Goal: Transaction & Acquisition: Purchase product/service

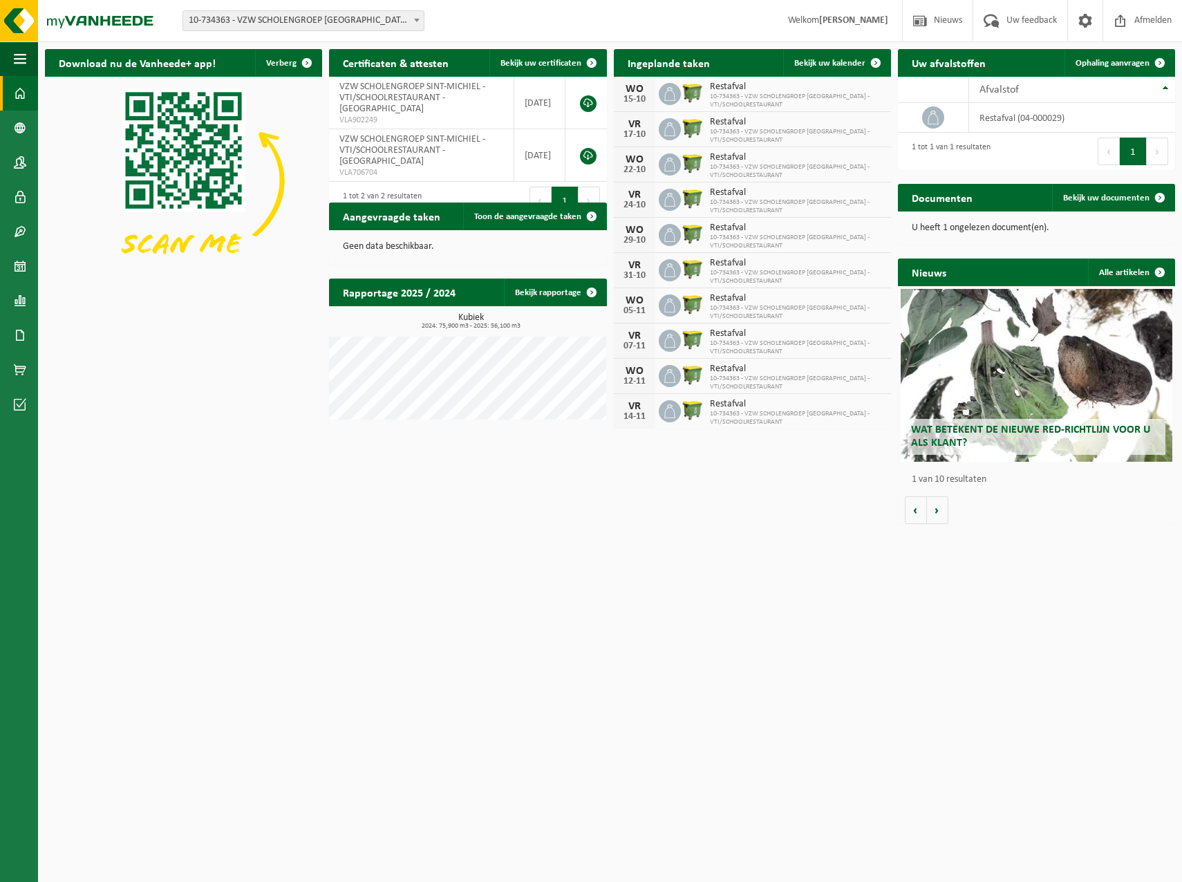
click at [418, 23] on span at bounding box center [417, 20] width 14 height 18
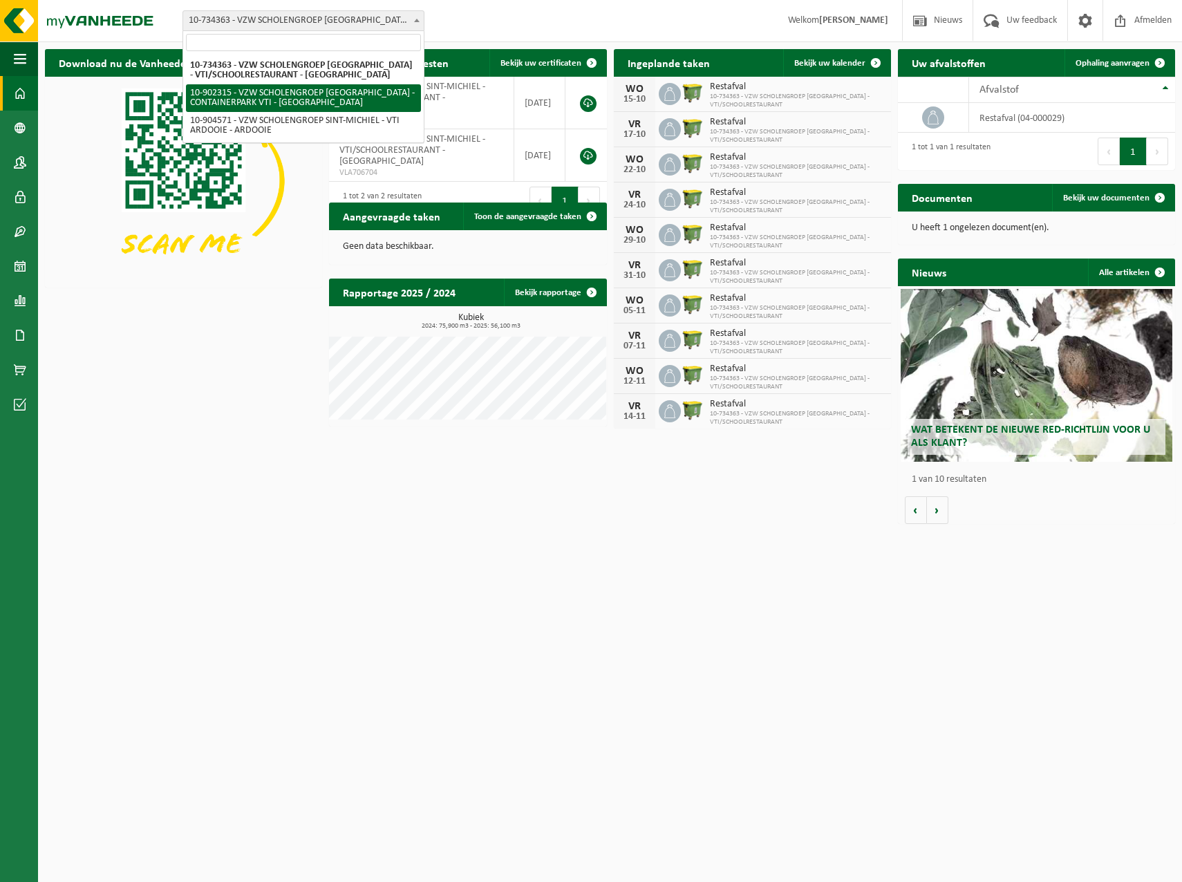
select select "120222"
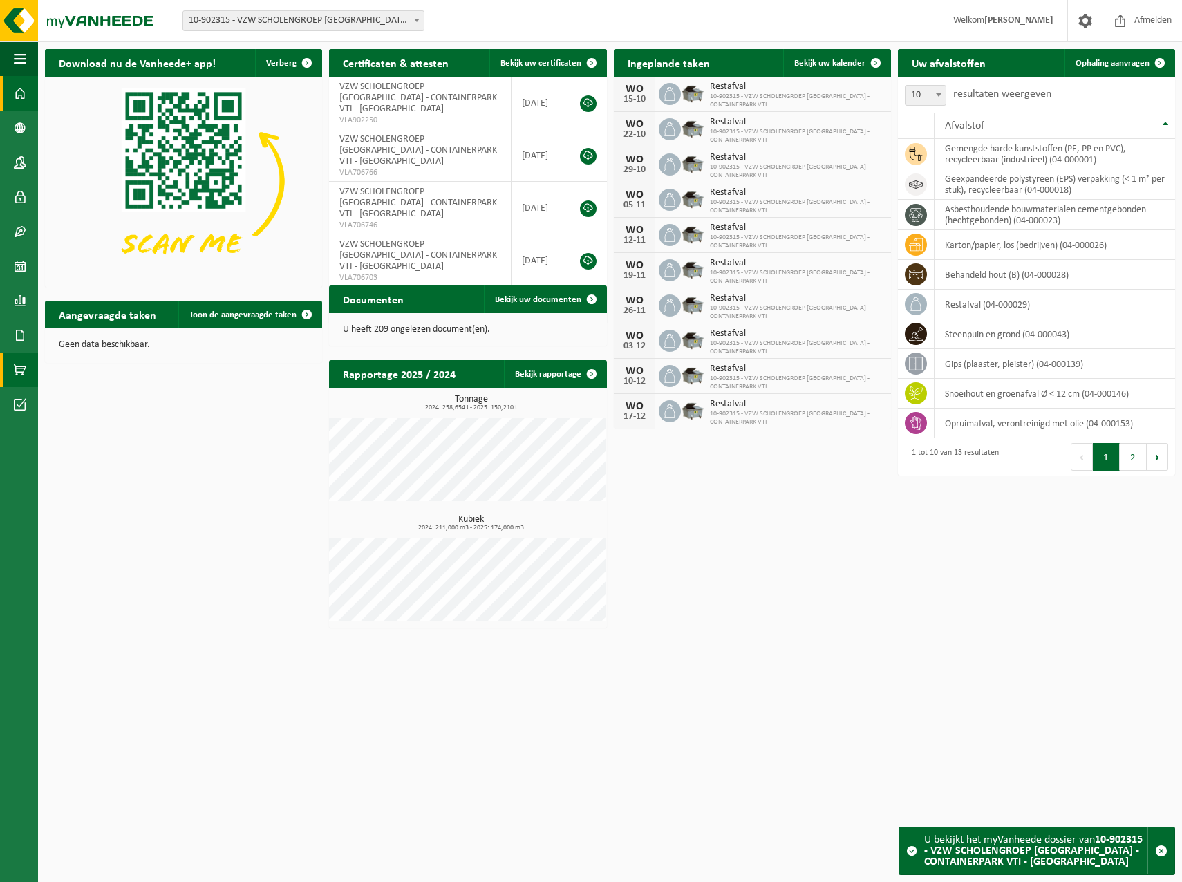
click at [22, 373] on span at bounding box center [20, 370] width 12 height 35
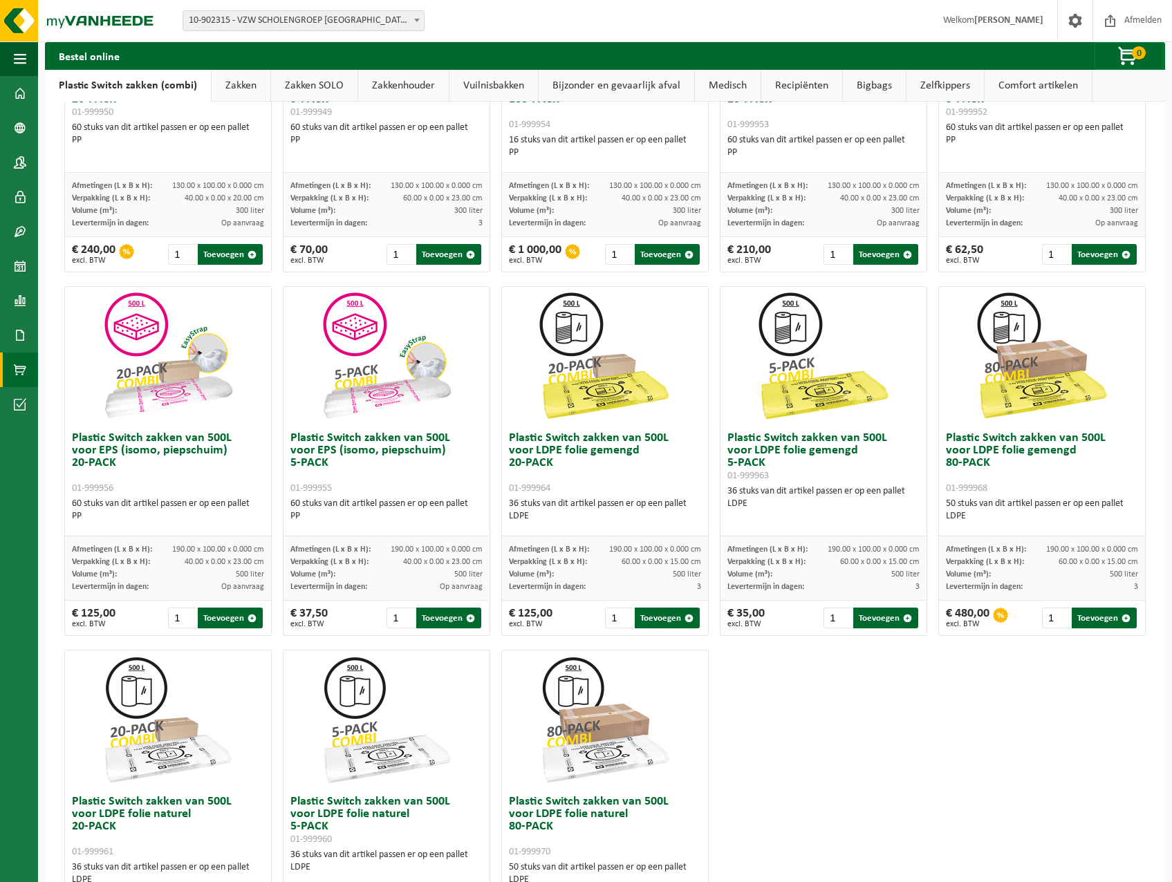
scroll to position [277, 0]
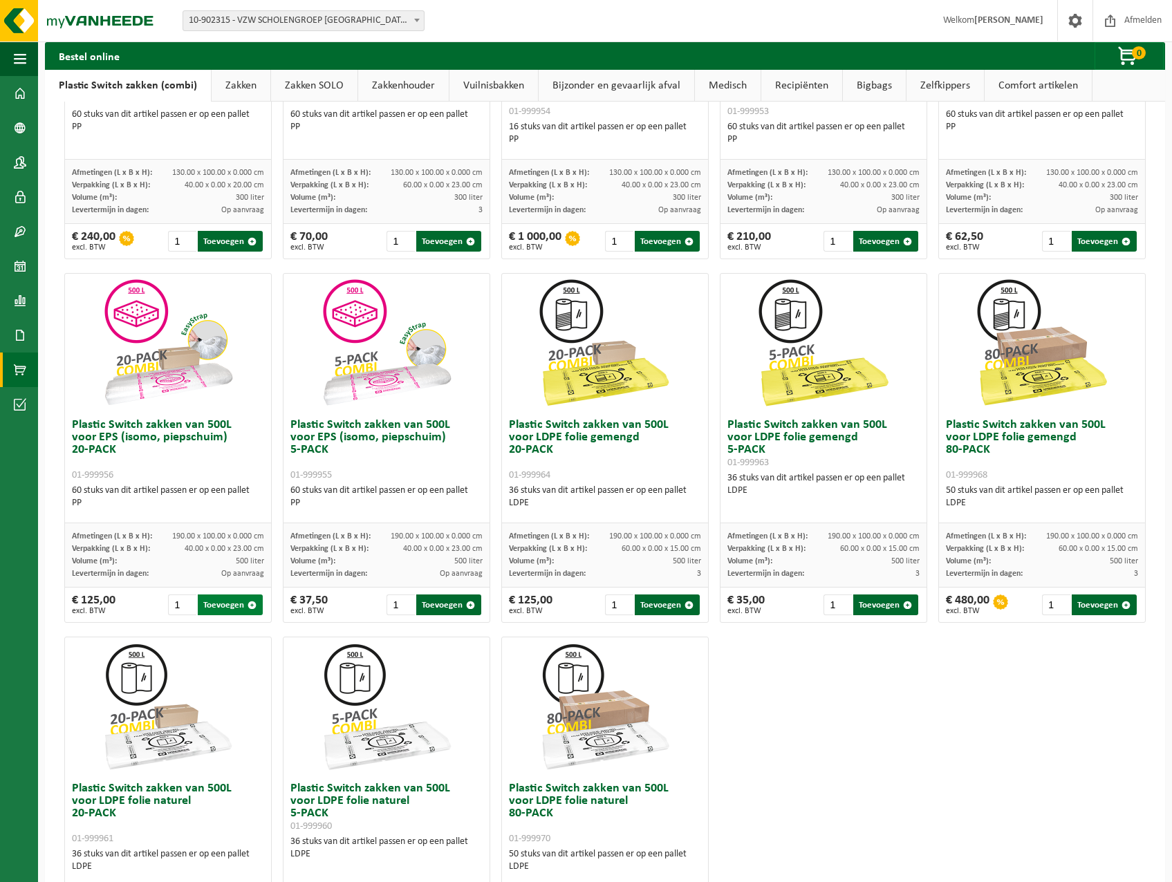
click at [232, 604] on button "Toevoegen" at bounding box center [230, 604] width 65 height 21
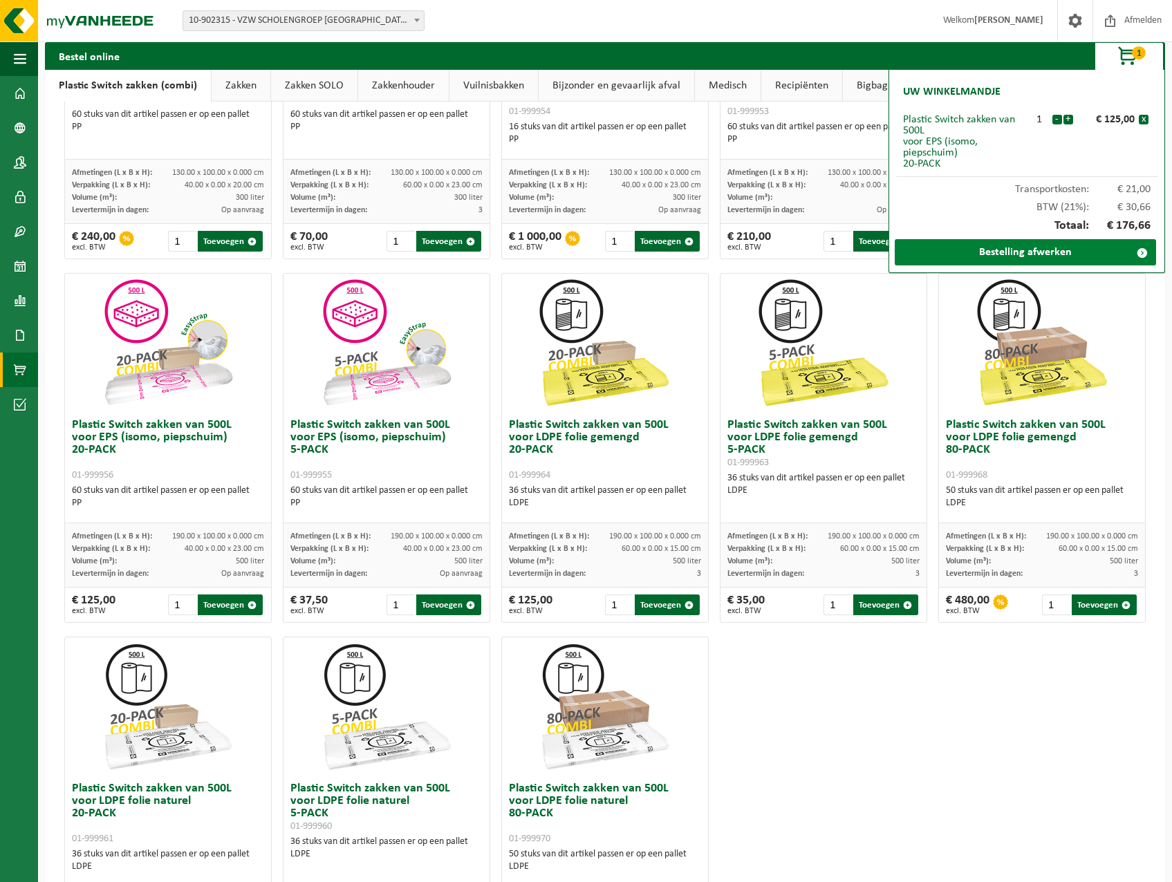
click at [1033, 249] on link "Bestelling afwerken" at bounding box center [1024, 252] width 261 height 26
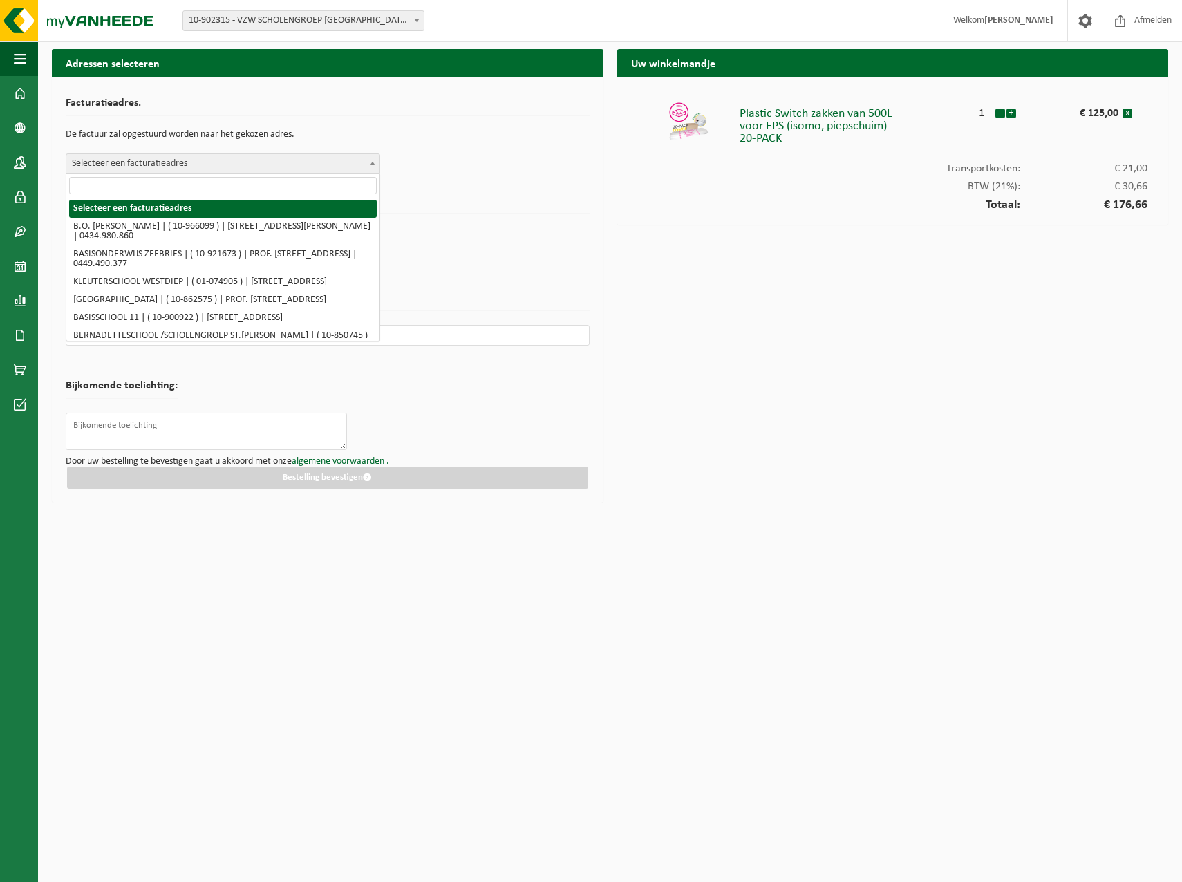
click at [245, 163] on span "Selecteer een facturatieadres" at bounding box center [222, 163] width 313 height 19
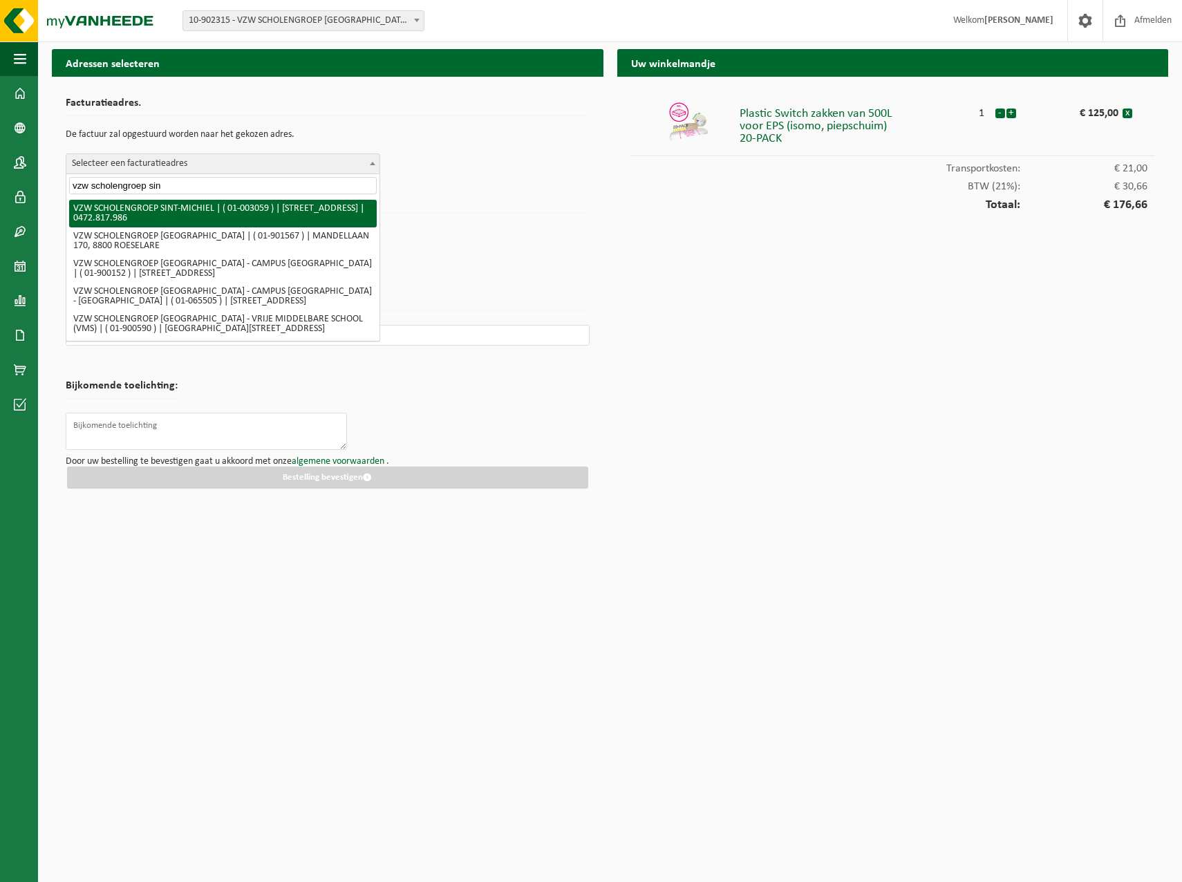
type input "vzw scholengroep sint"
click at [421, 17] on span at bounding box center [417, 20] width 14 height 18
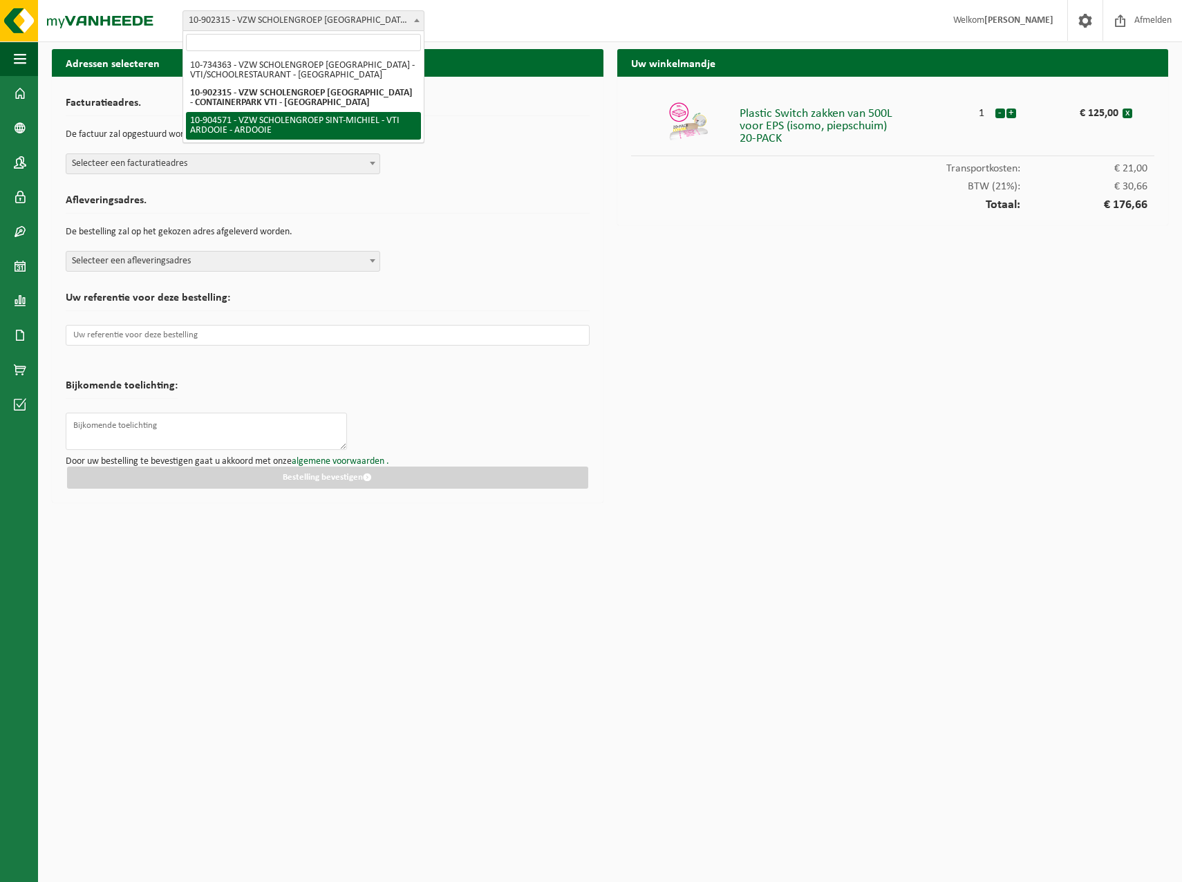
click at [250, 166] on span "Selecteer een facturatieadres" at bounding box center [222, 163] width 313 height 19
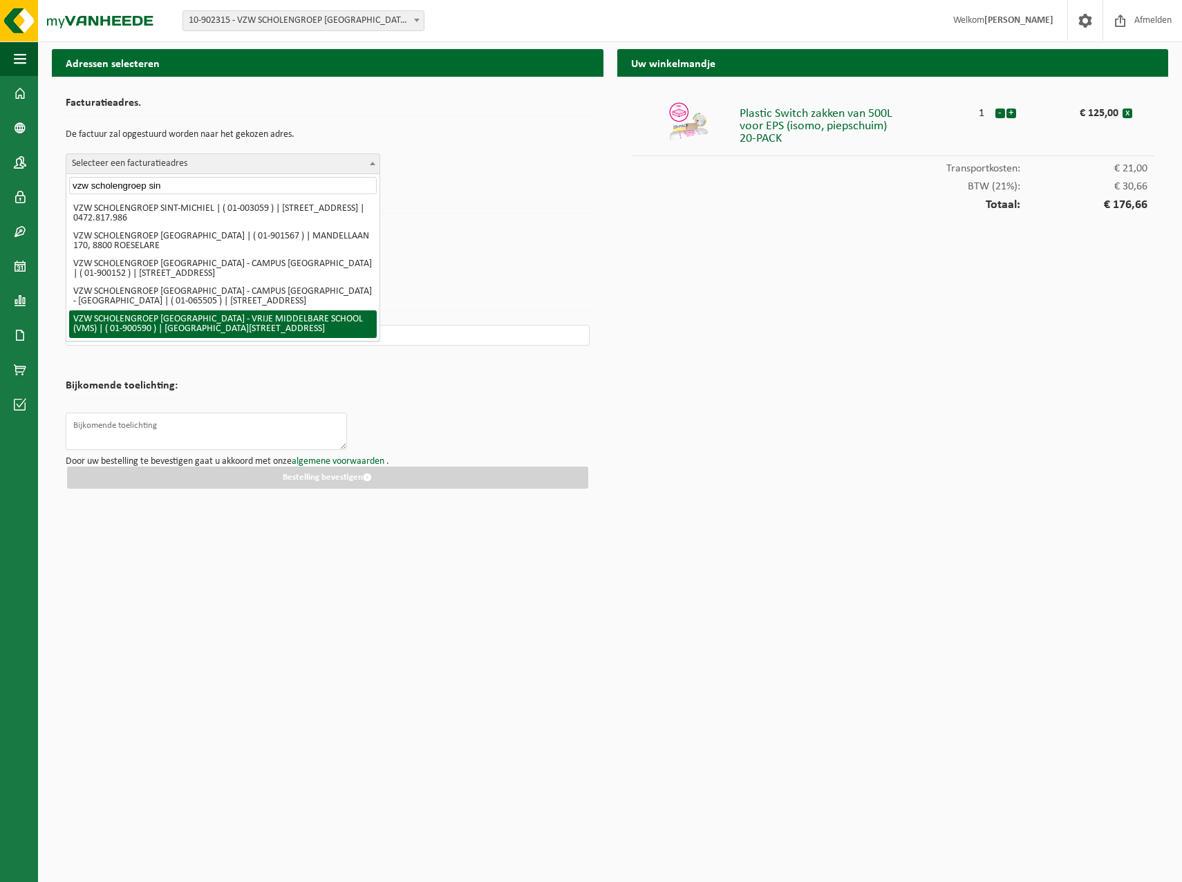
scroll to position [28, 0]
type input "vzw scholengroep sin"
select select "93926"
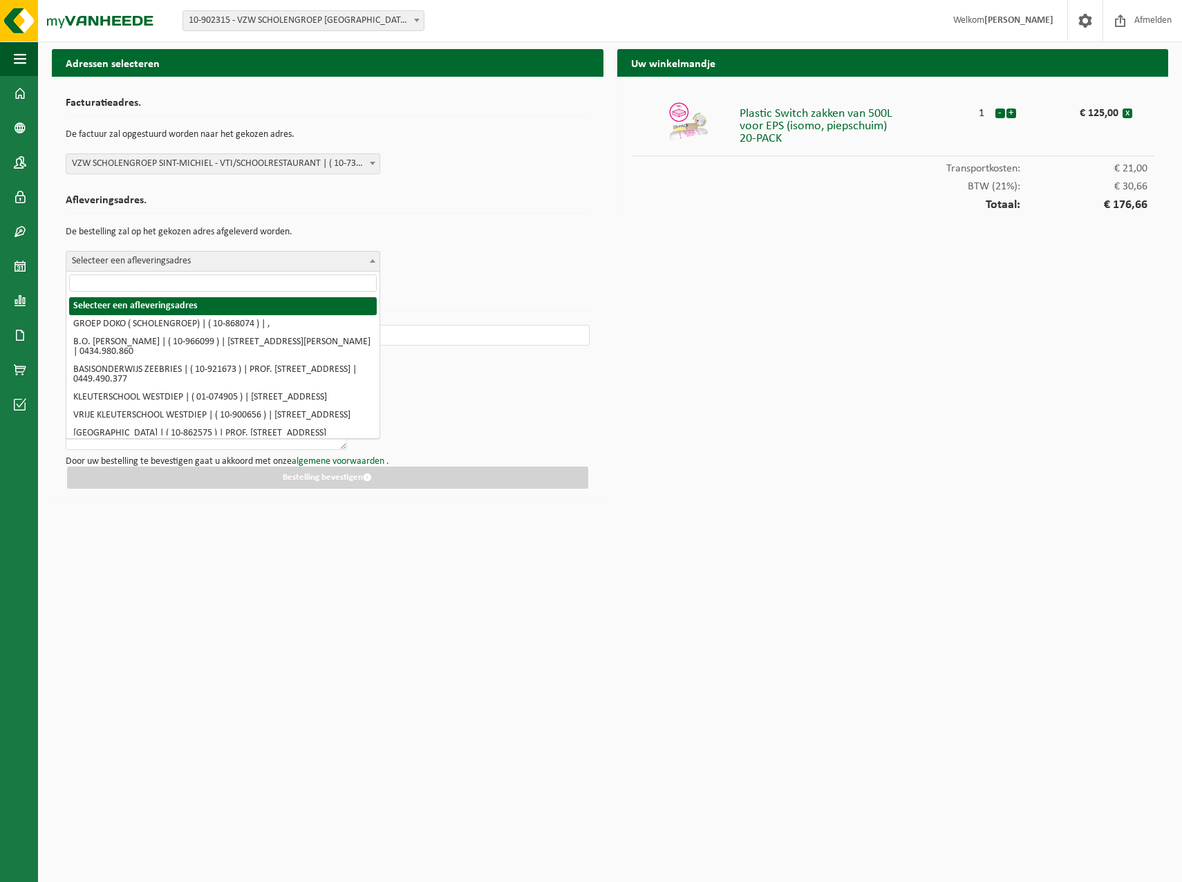
click at [227, 261] on span "Selecteer een afleveringsadres" at bounding box center [222, 261] width 313 height 19
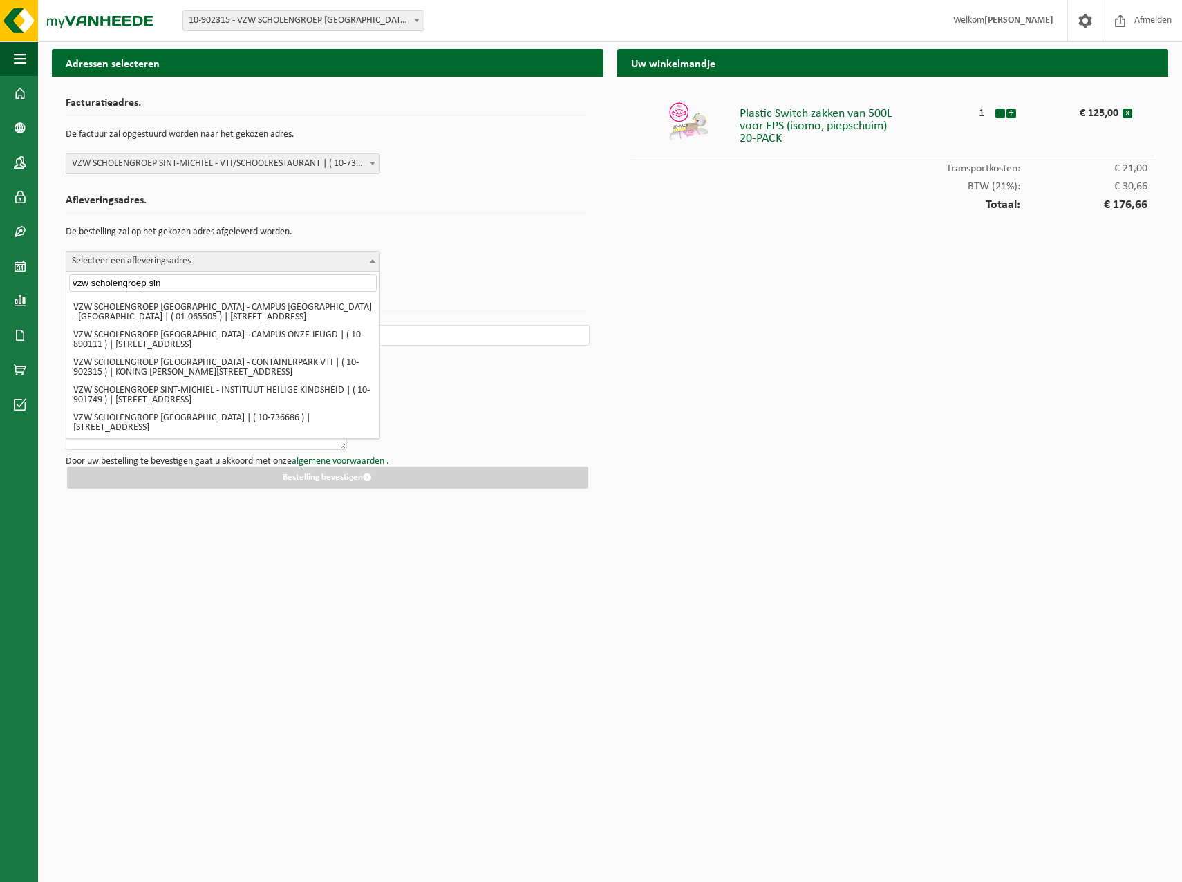
scroll to position [359, 0]
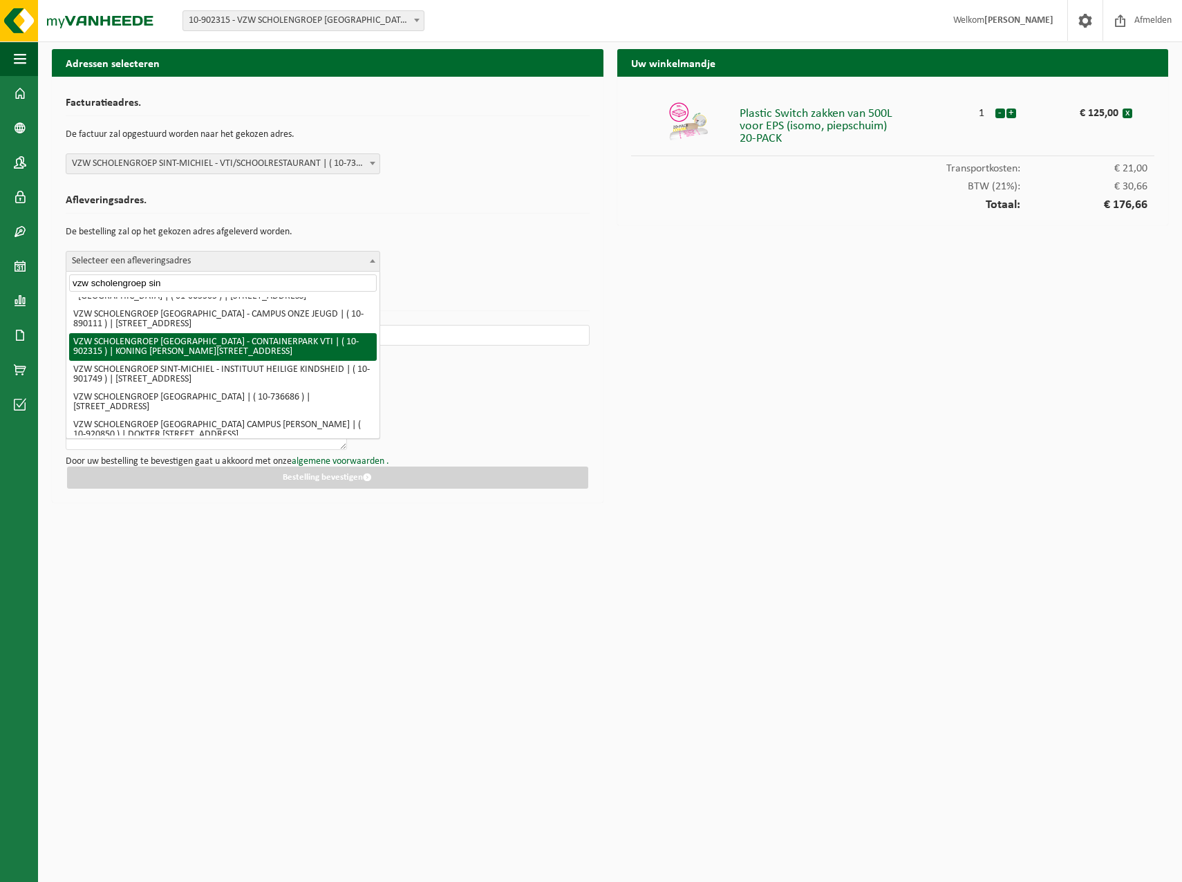
type input "vzw scholengroep sin"
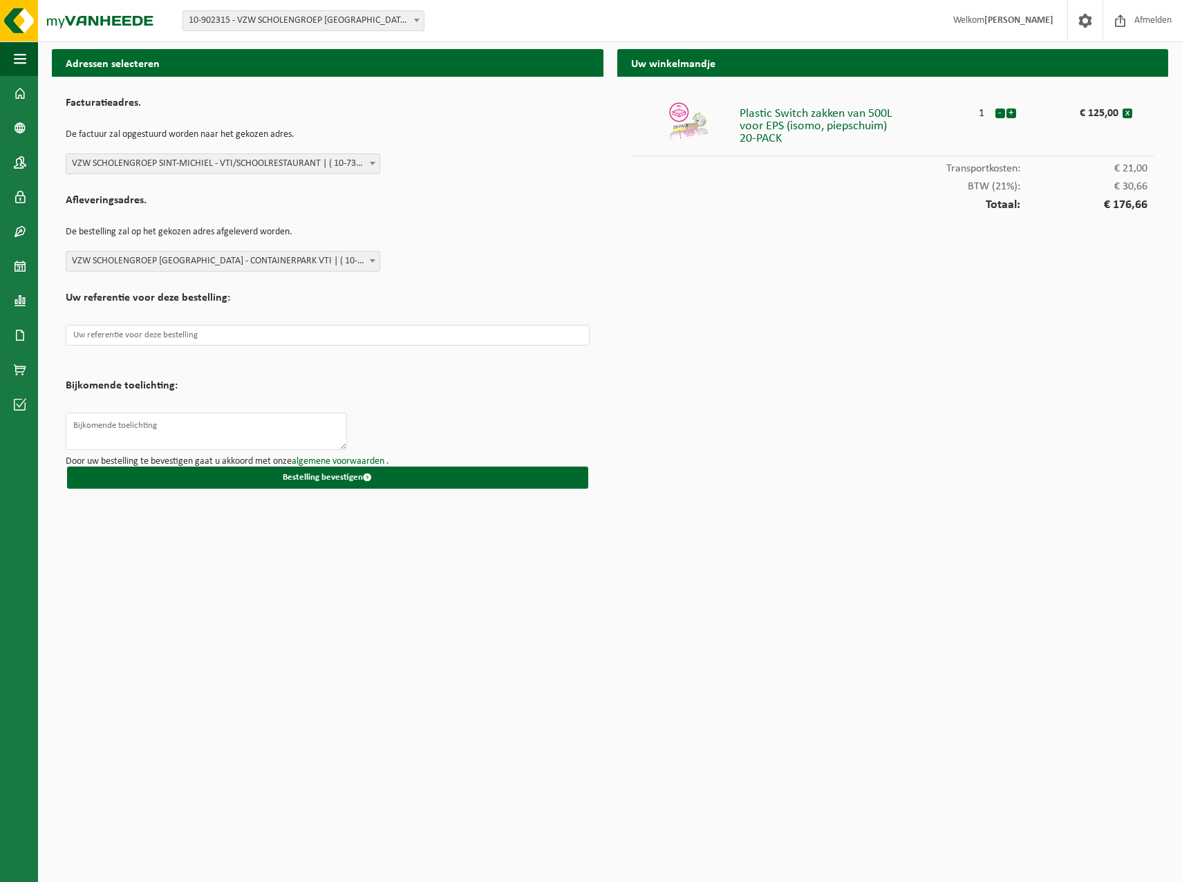
click at [373, 261] on b at bounding box center [373, 260] width 6 height 3
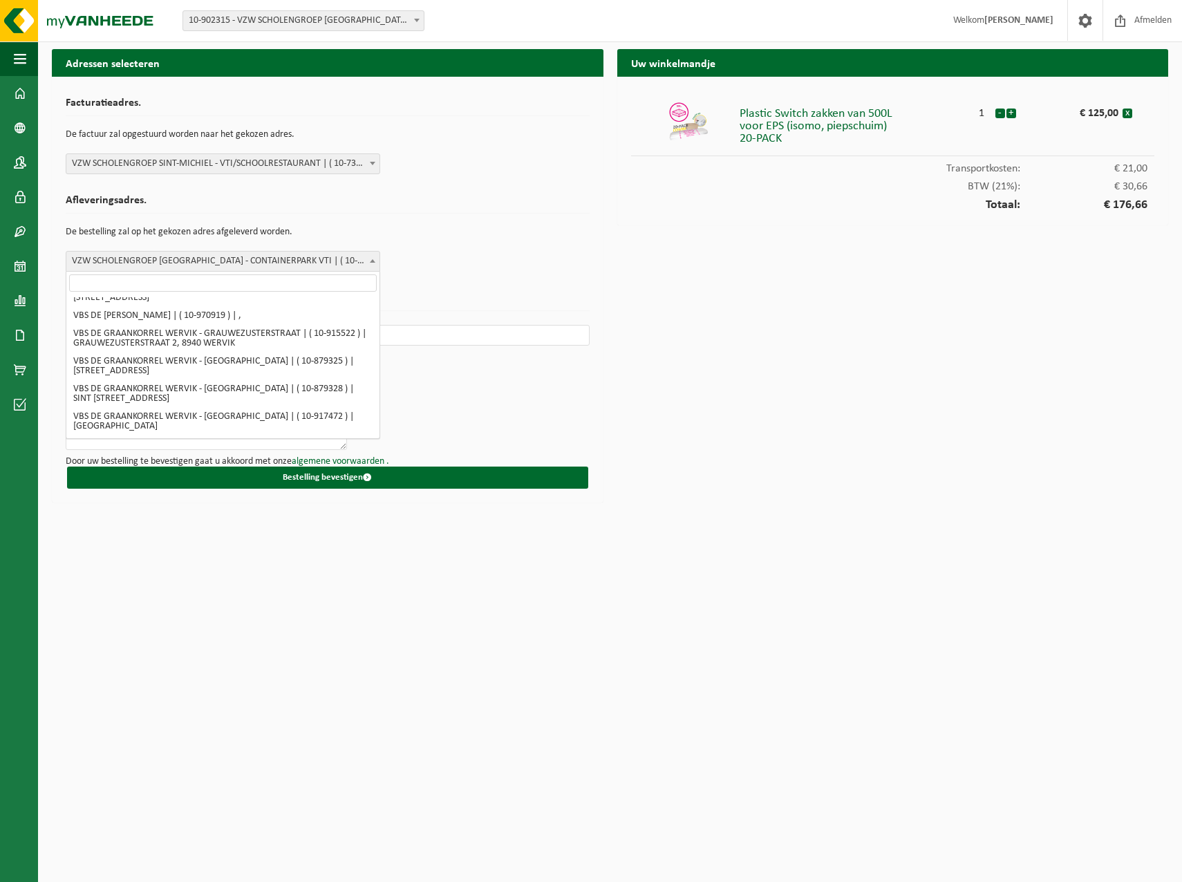
scroll to position [14155, 0]
select select "93926"
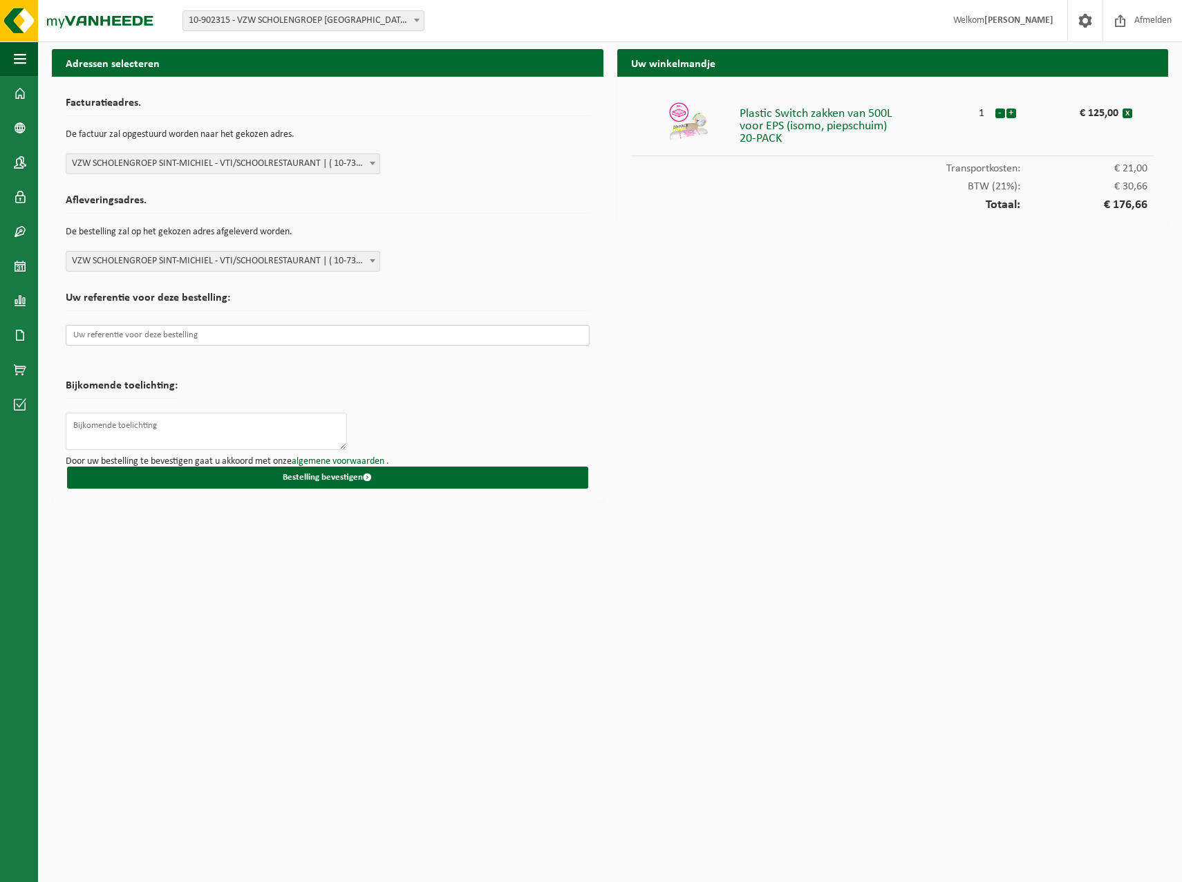
click at [359, 339] on input "text" at bounding box center [328, 335] width 524 height 21
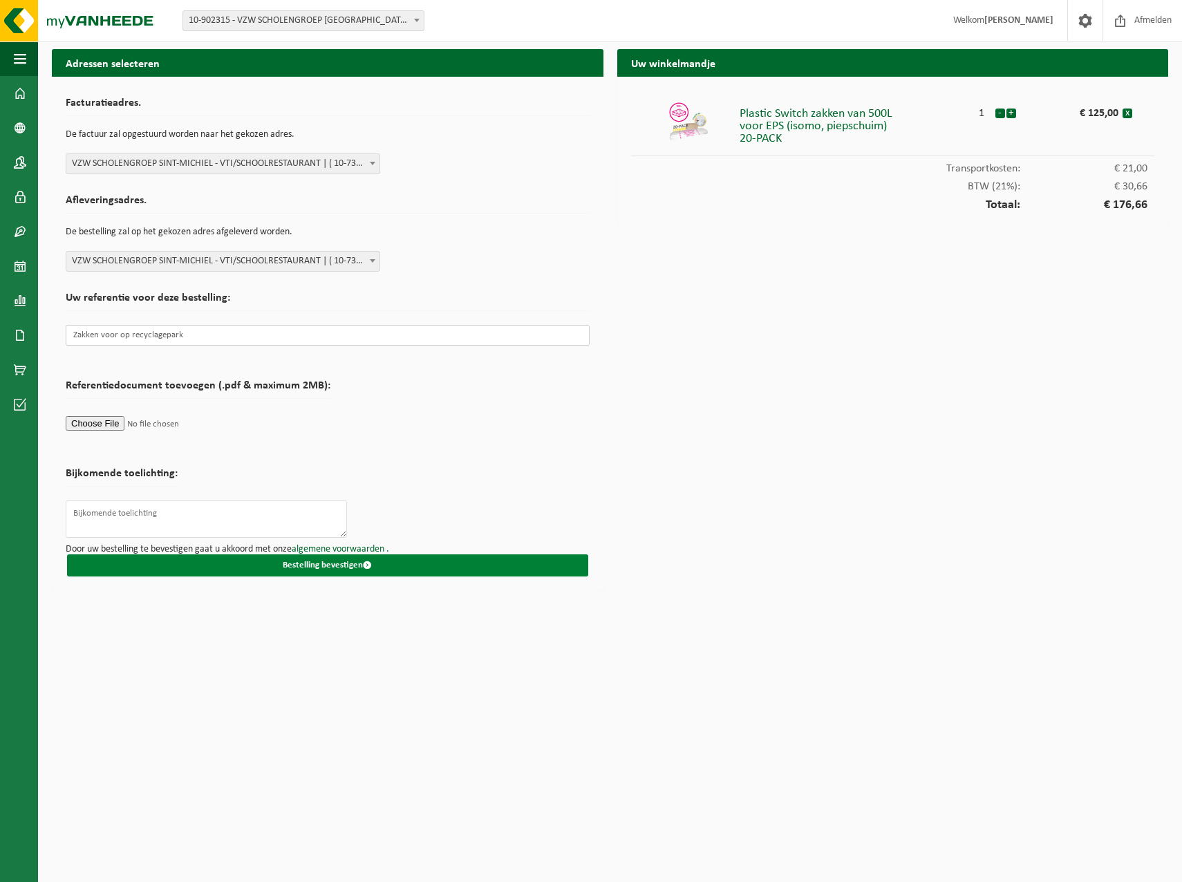
type input "Zakken voor op recyclagepark"
click at [328, 563] on button "Bestelling bevestigen" at bounding box center [327, 565] width 521 height 22
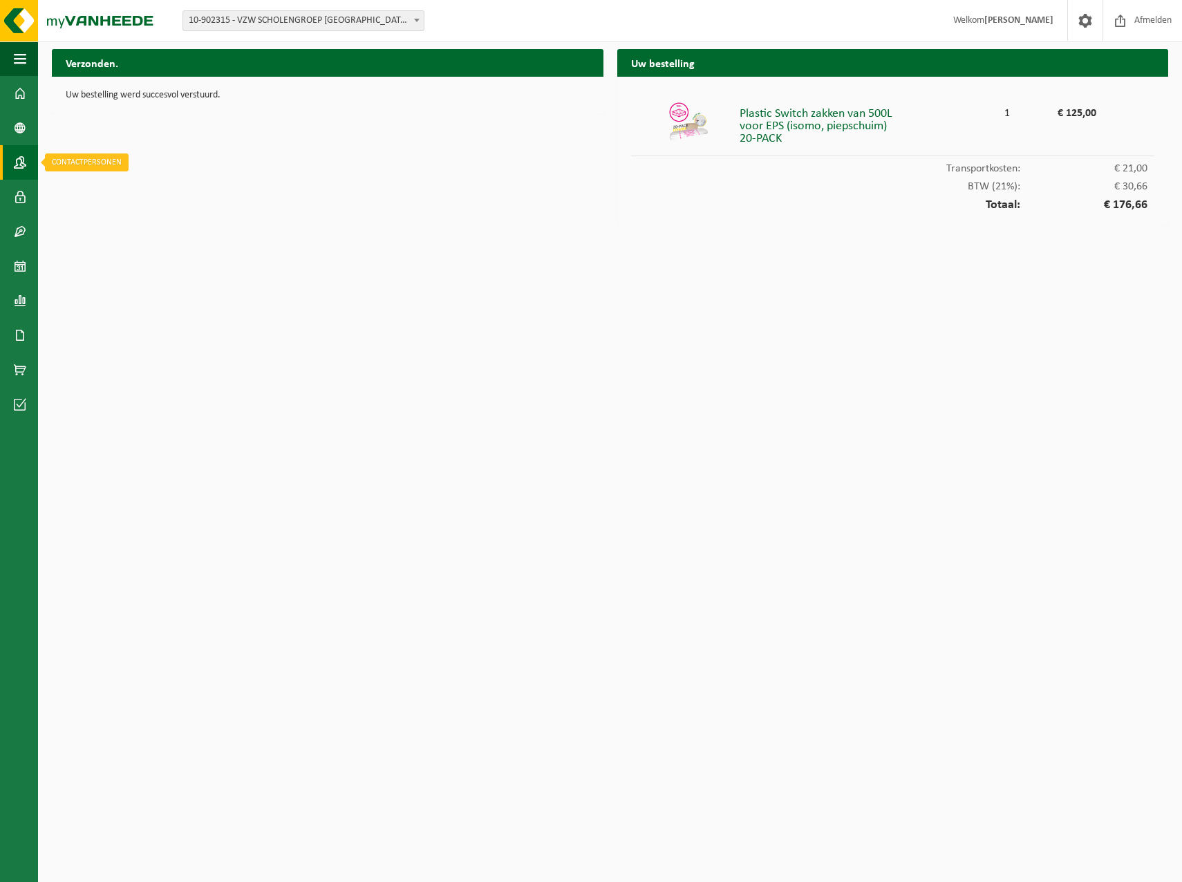
click at [25, 167] on span at bounding box center [20, 162] width 12 height 35
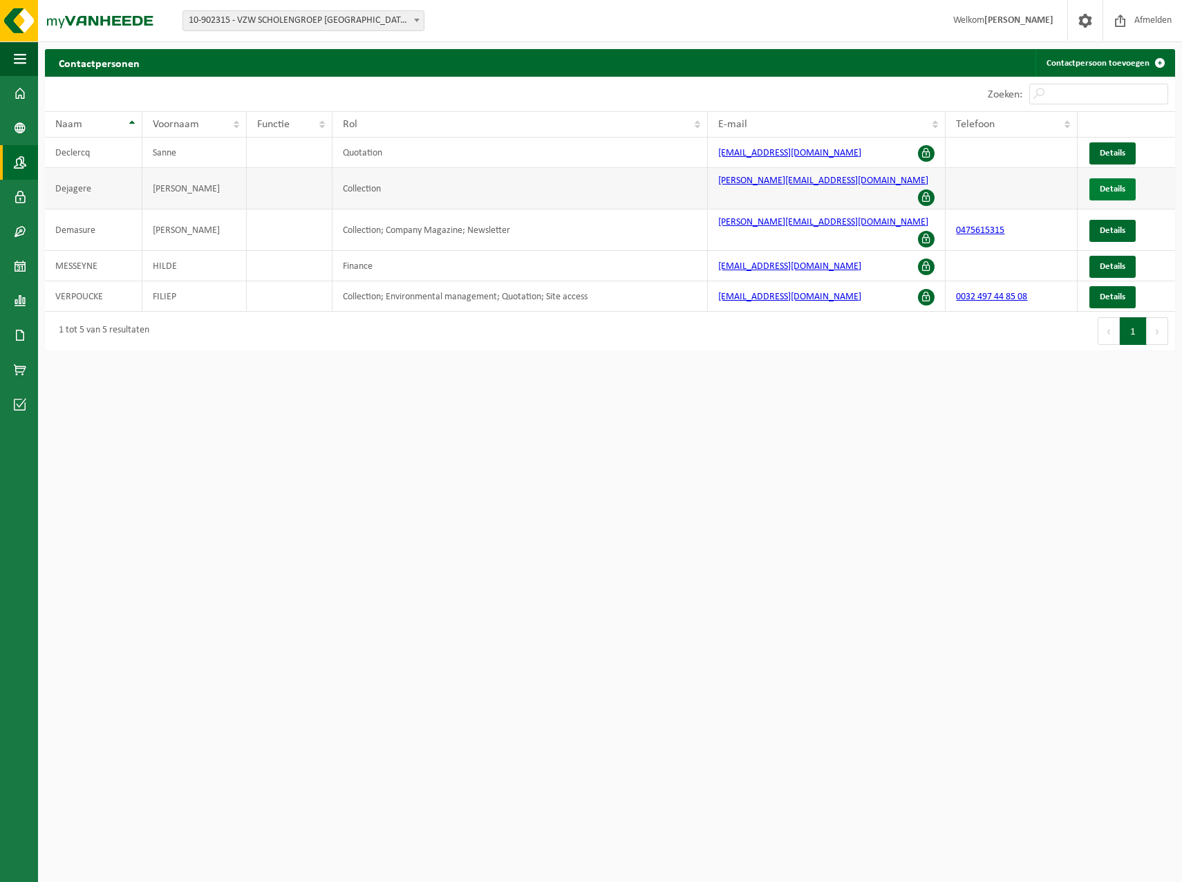
click at [1111, 178] on link "Details" at bounding box center [1112, 189] width 46 height 22
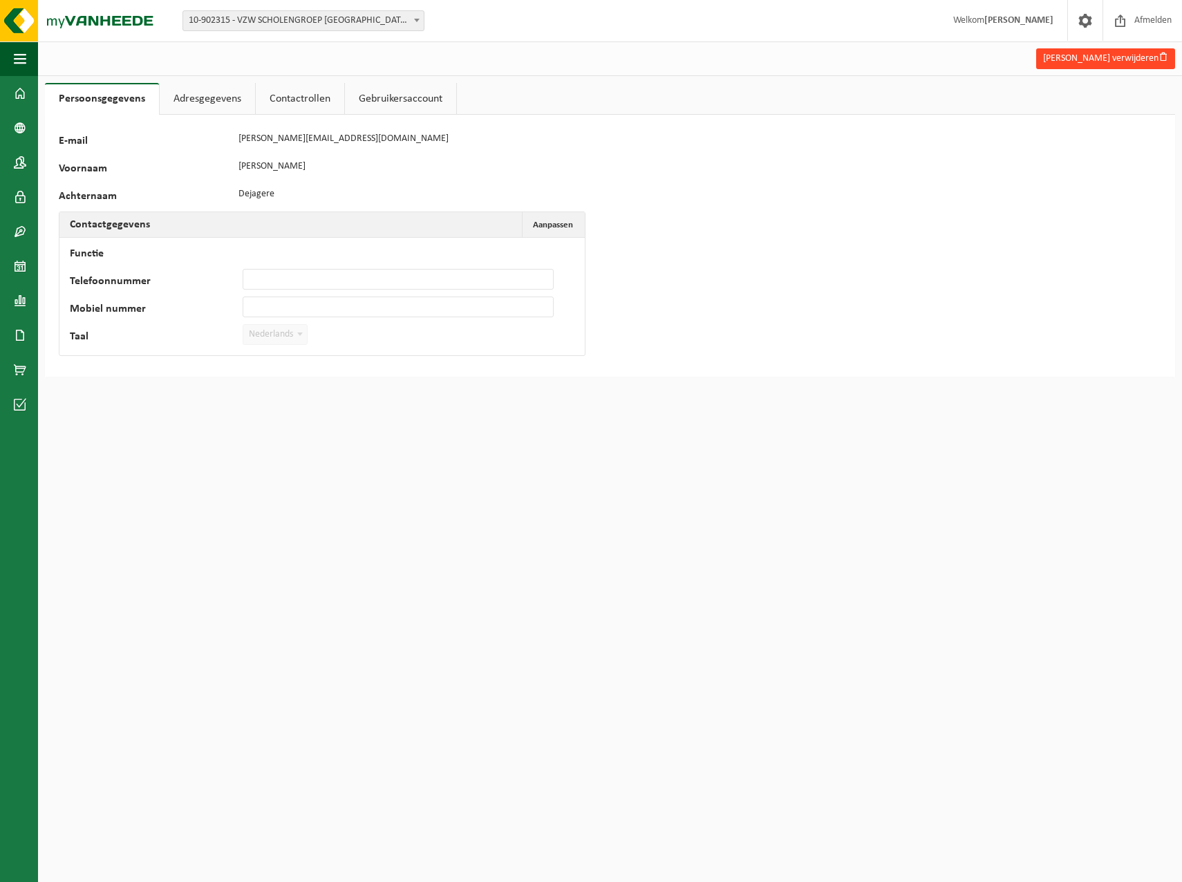
click at [1126, 59] on button "Kevin Dejagere verwijderen" at bounding box center [1105, 58] width 139 height 21
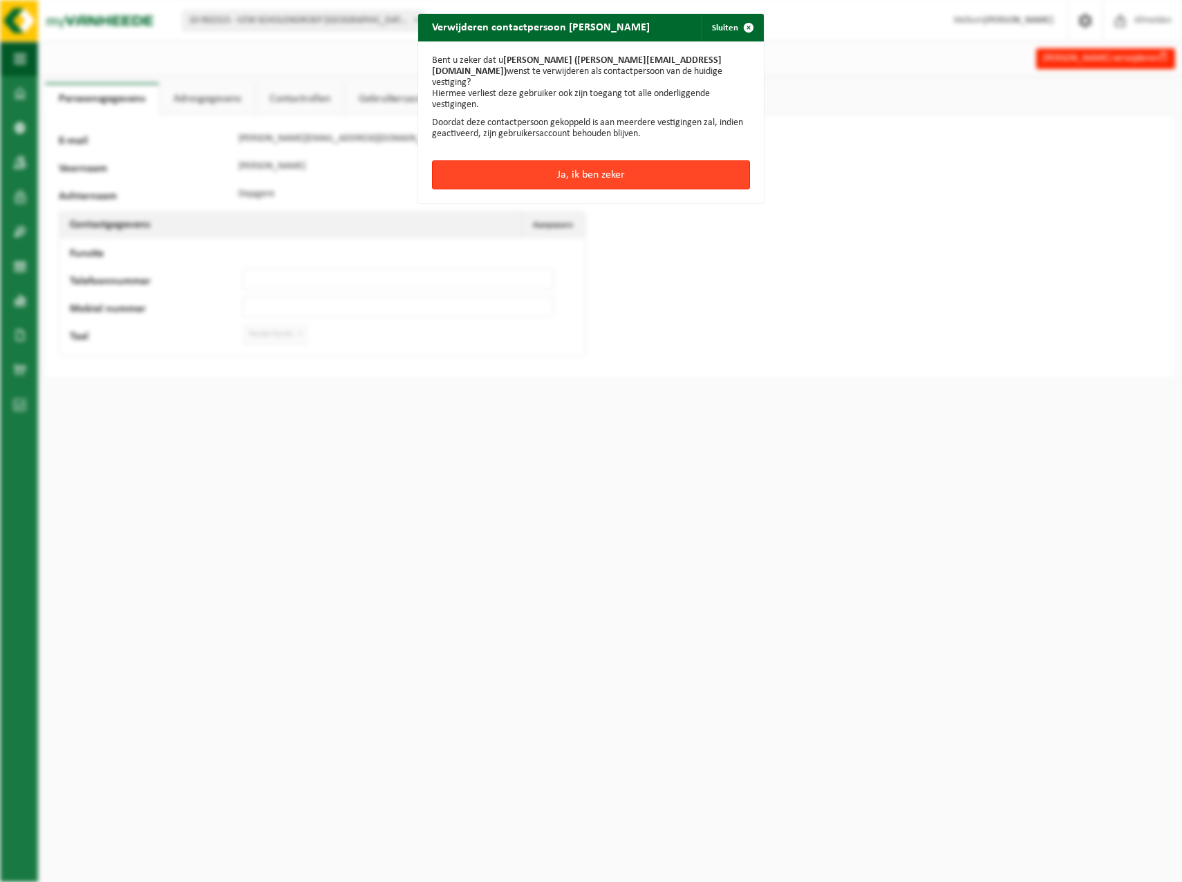
click at [587, 163] on button "Ja, ik ben zeker" at bounding box center [591, 174] width 318 height 29
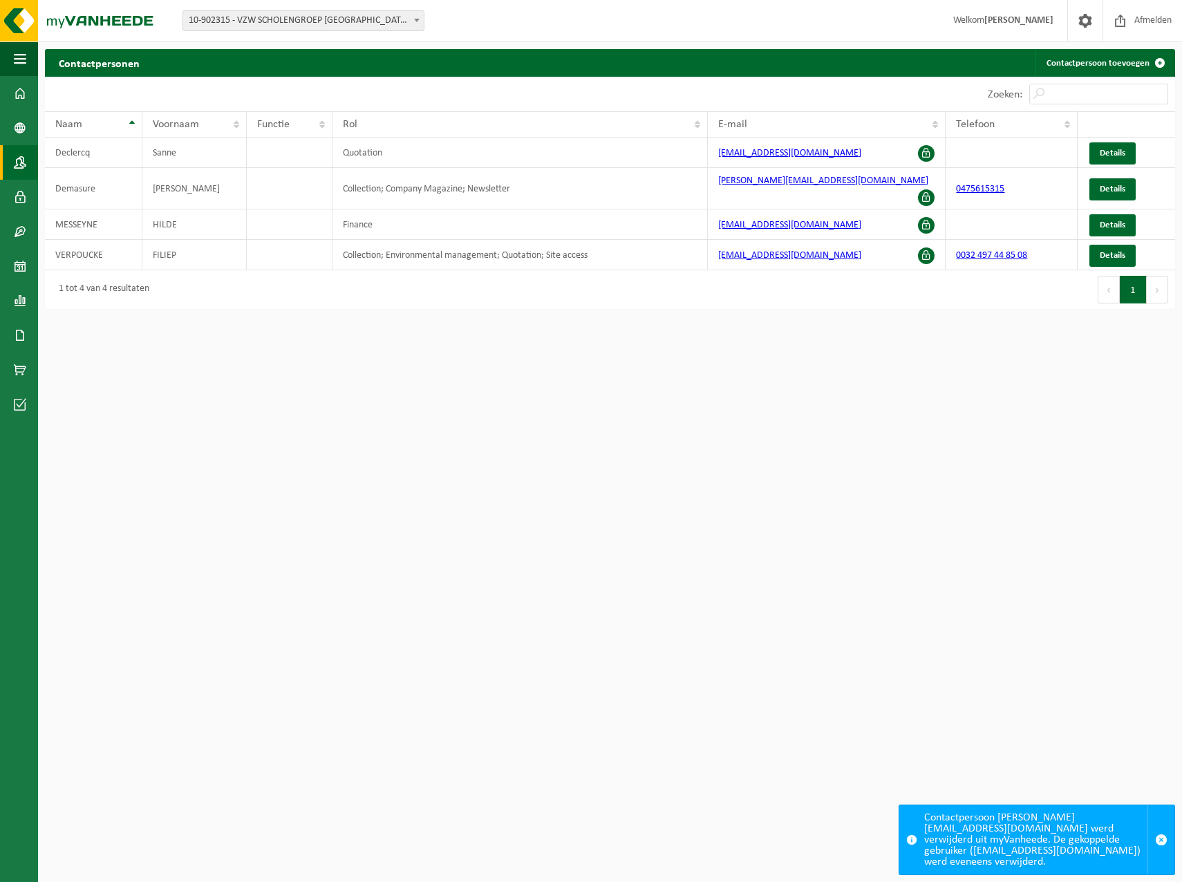
click at [416, 19] on b at bounding box center [417, 20] width 6 height 3
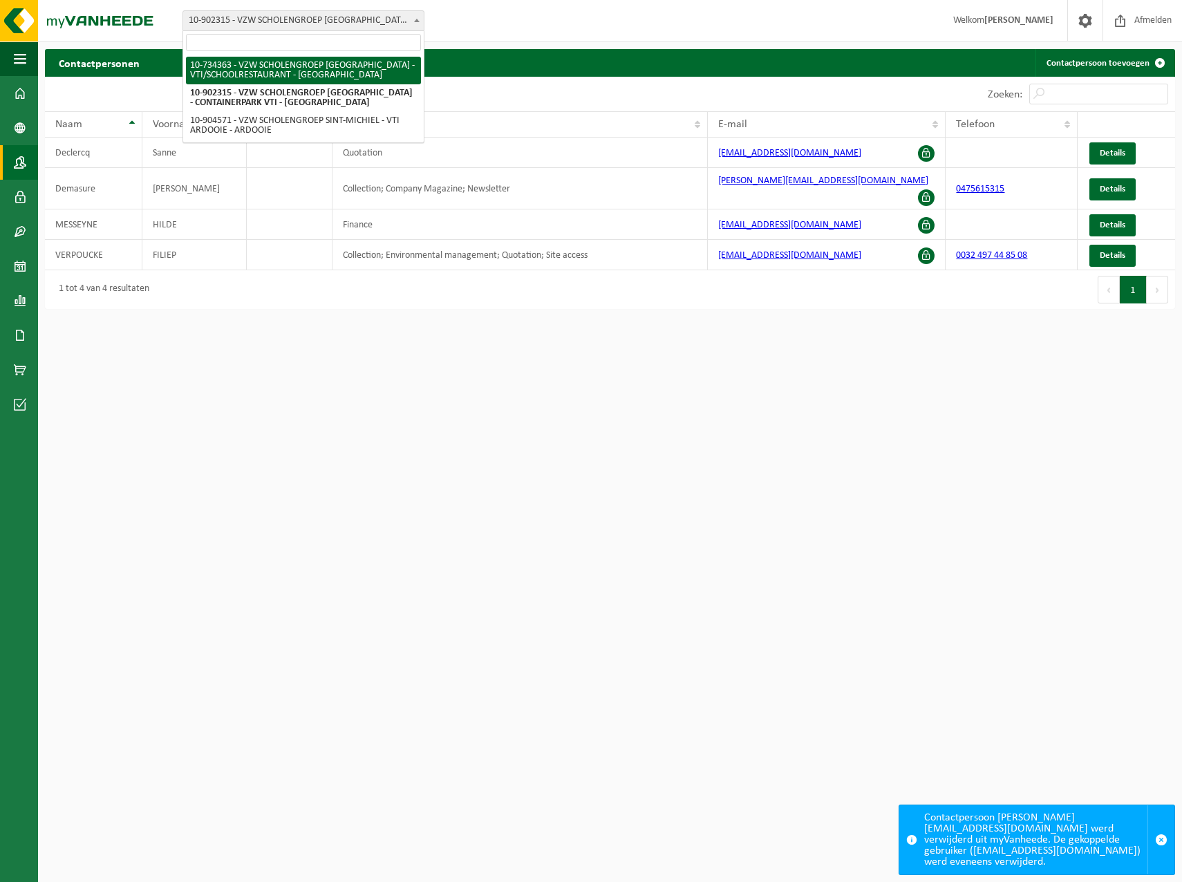
select select "93926"
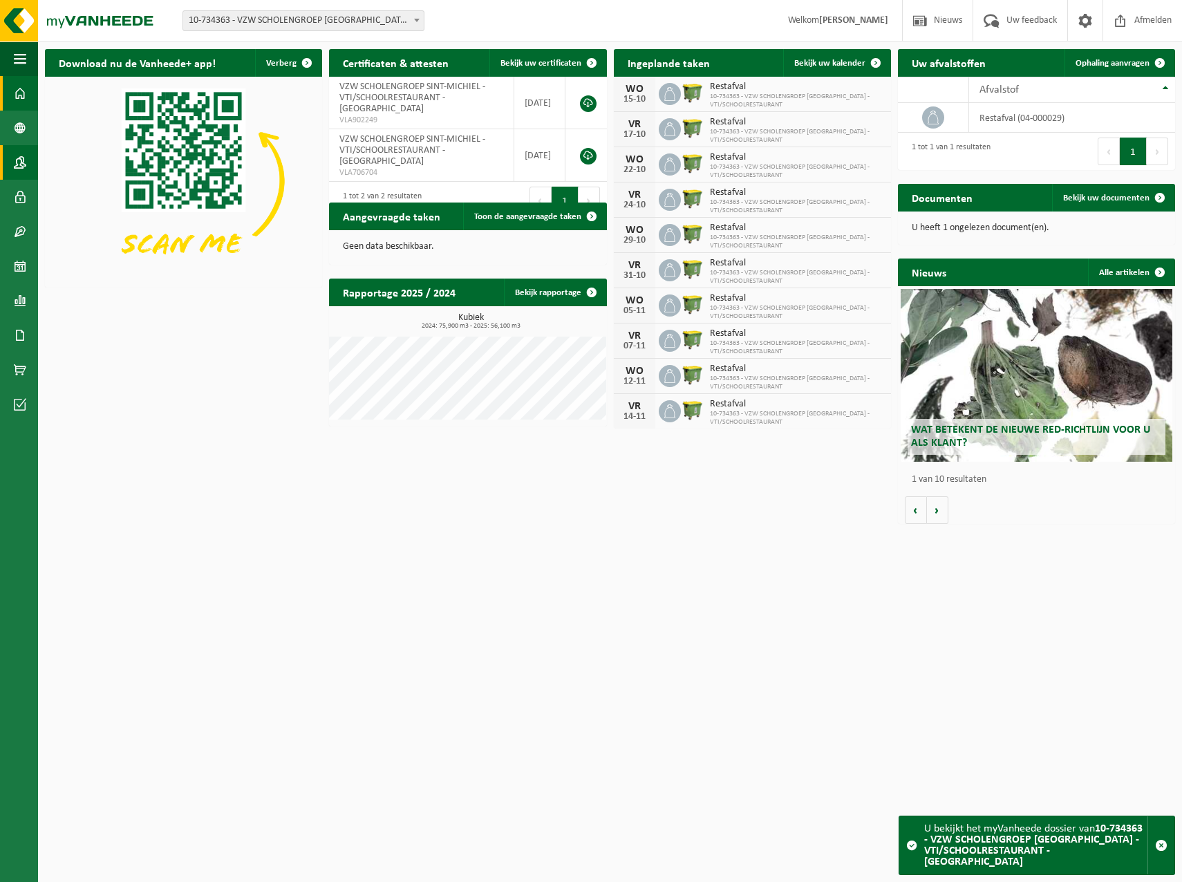
click at [24, 160] on span at bounding box center [20, 162] width 12 height 35
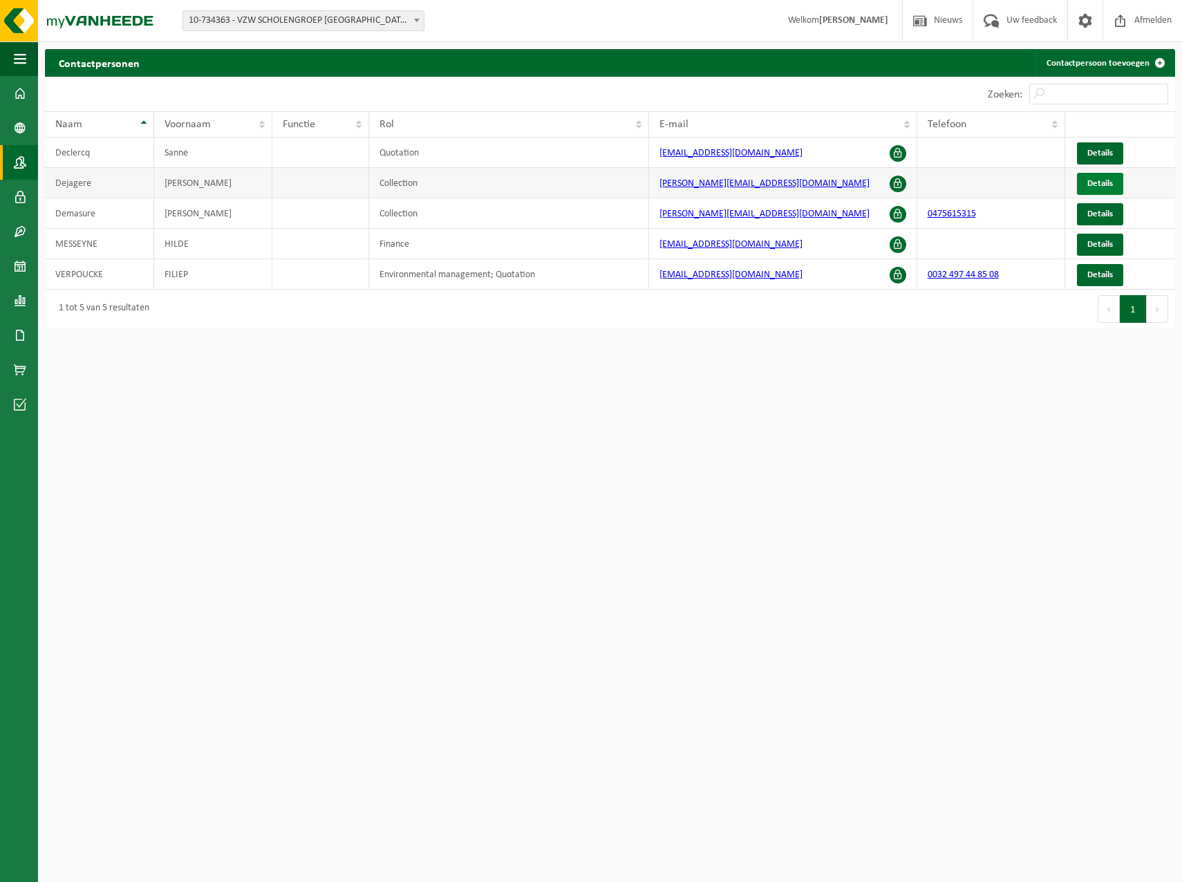
click at [1097, 185] on span "Details" at bounding box center [1100, 183] width 26 height 9
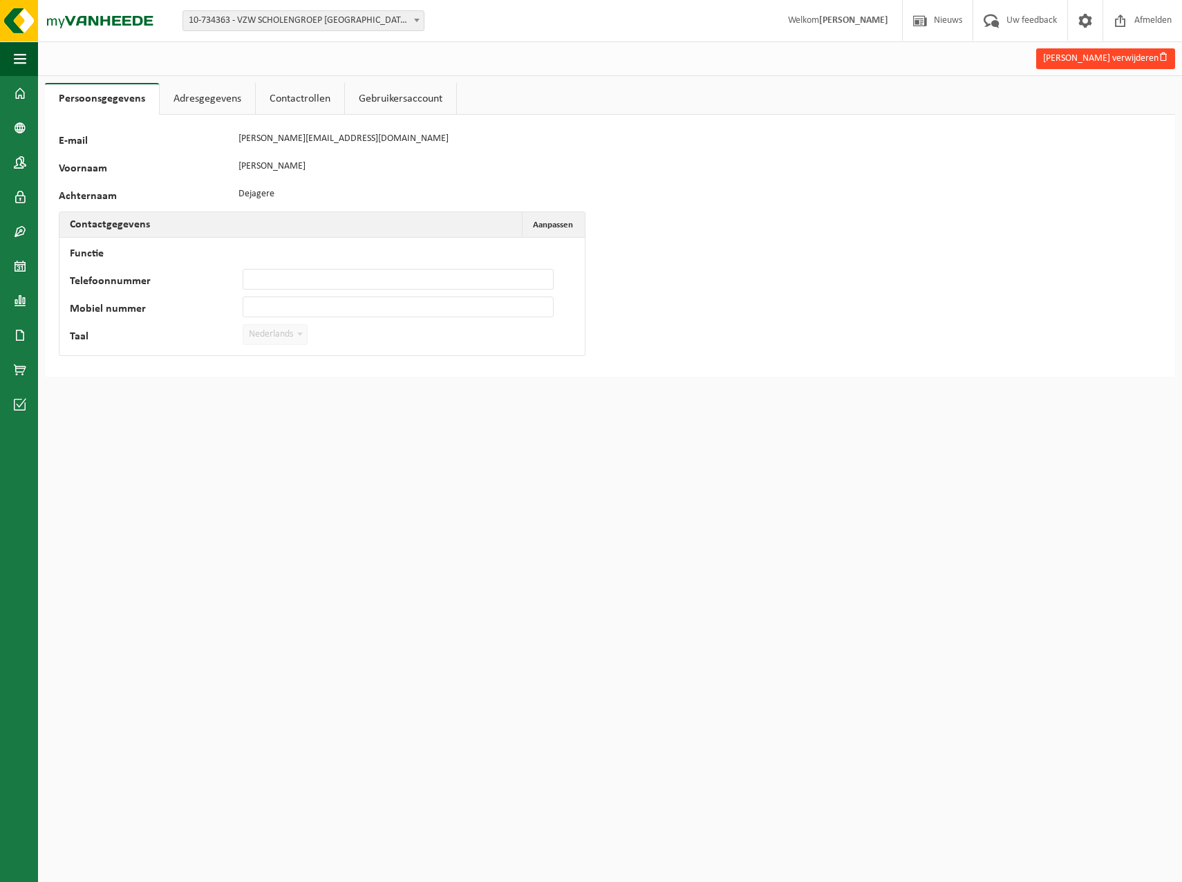
click at [1099, 57] on button "Kevin Dejagere verwijderen" at bounding box center [1105, 58] width 139 height 21
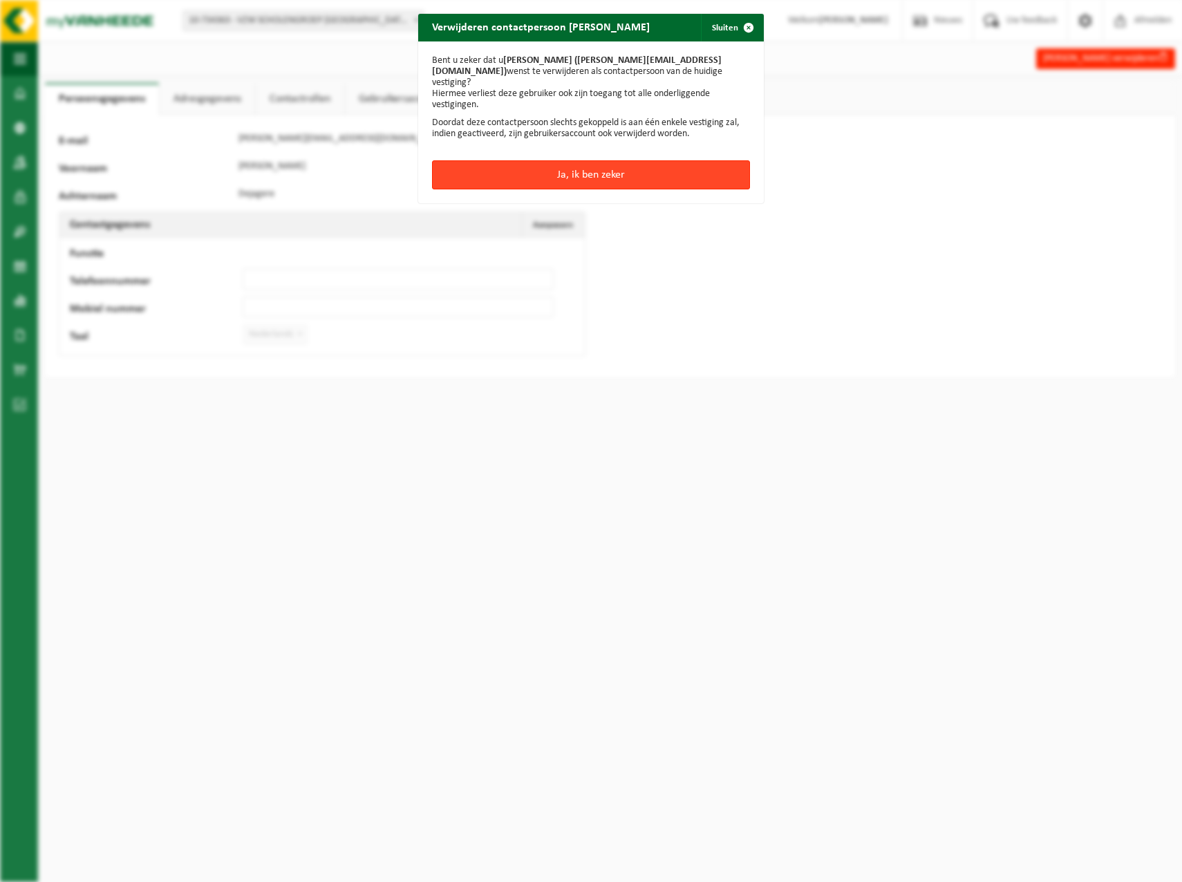
click at [585, 160] on button "Ja, ik ben zeker" at bounding box center [591, 174] width 318 height 29
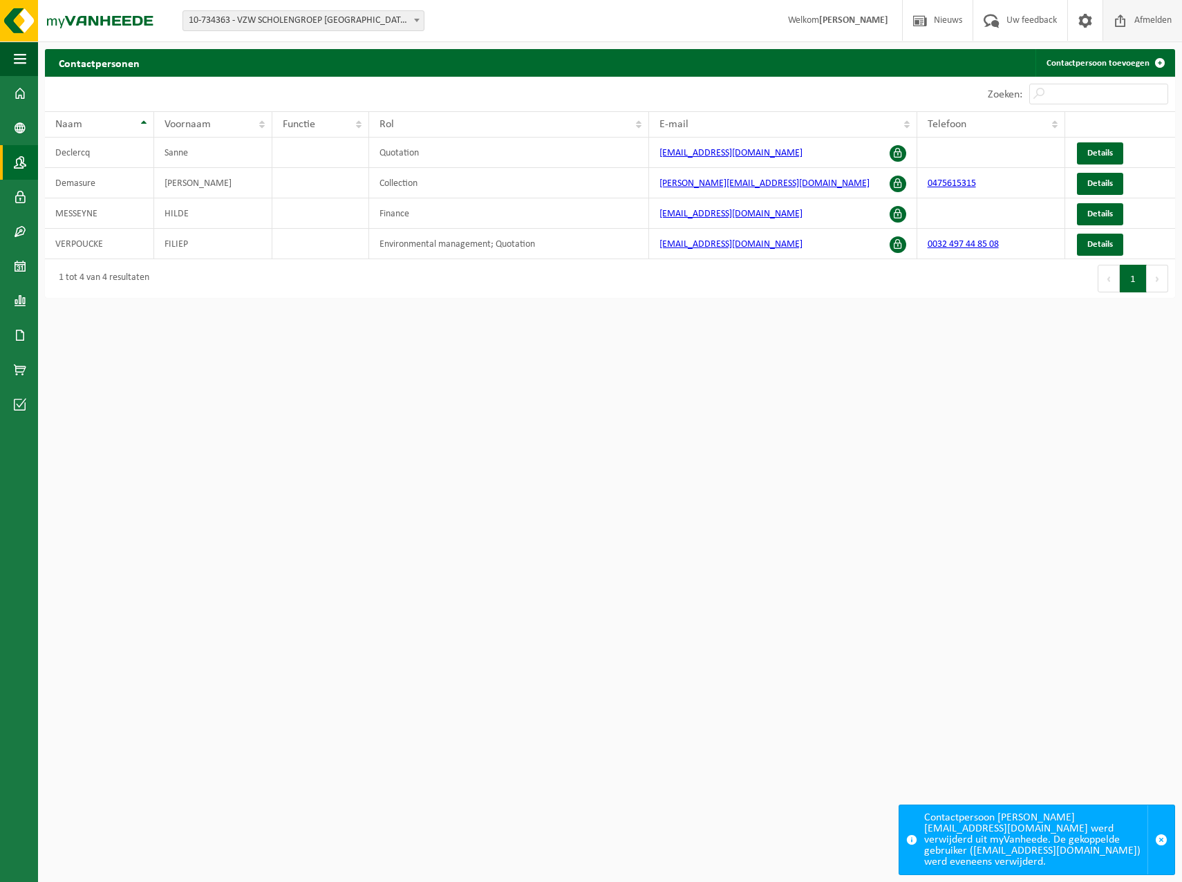
click at [1148, 21] on span "Afmelden" at bounding box center [1153, 20] width 44 height 41
